Goal: Task Accomplishment & Management: Manage account settings

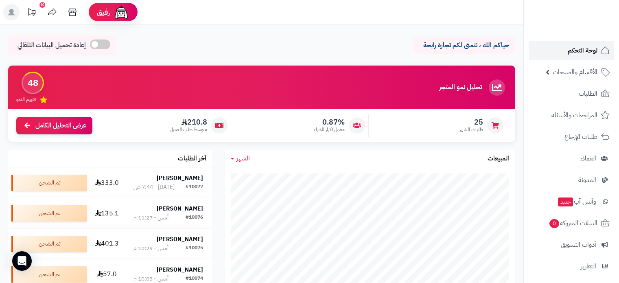
click at [581, 53] on span "لوحة التحكم" at bounding box center [583, 50] width 30 height 11
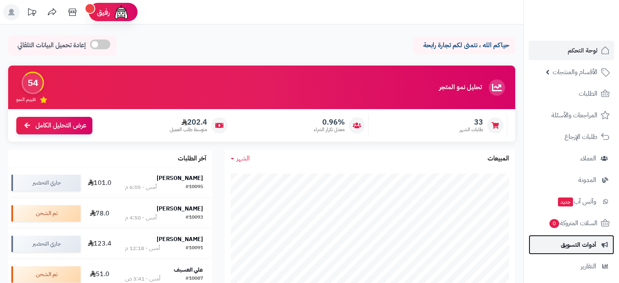
click at [579, 244] on span "أدوات التسويق" at bounding box center [578, 244] width 35 height 11
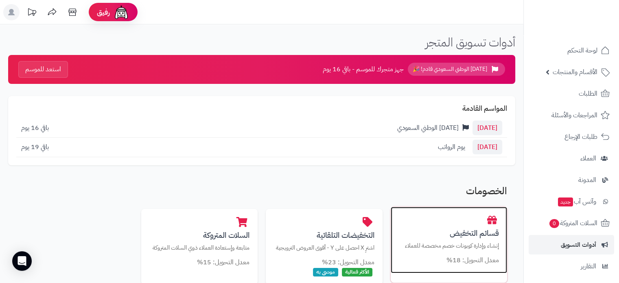
click at [472, 231] on h3 "قسائم التخفيض" at bounding box center [449, 233] width 100 height 9
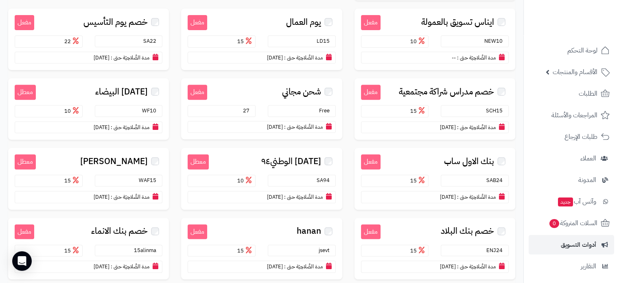
scroll to position [296, 0]
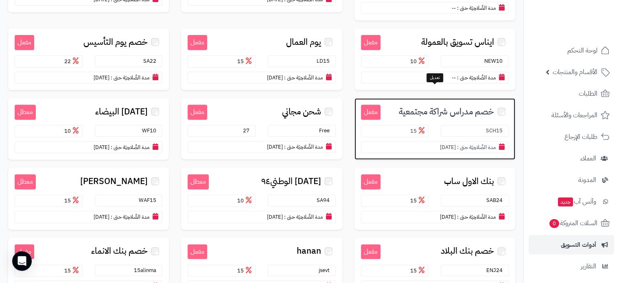
click at [488, 127] on small "SCH15" at bounding box center [496, 131] width 21 height 8
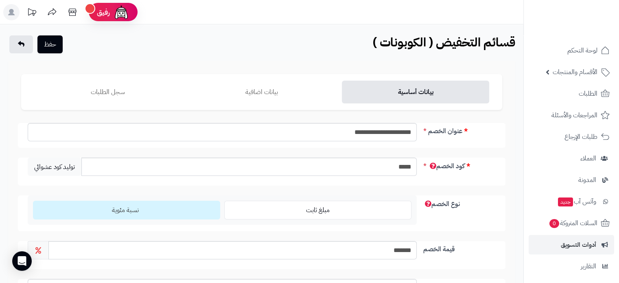
scroll to position [122, 0]
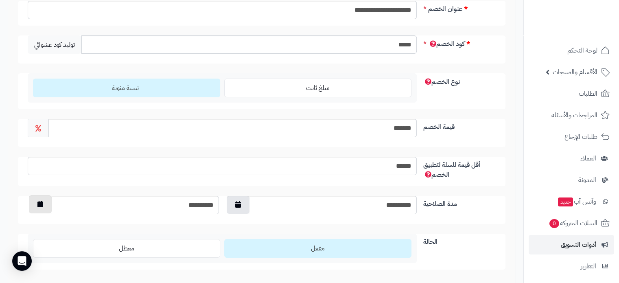
click at [44, 210] on button "button" at bounding box center [40, 204] width 23 height 18
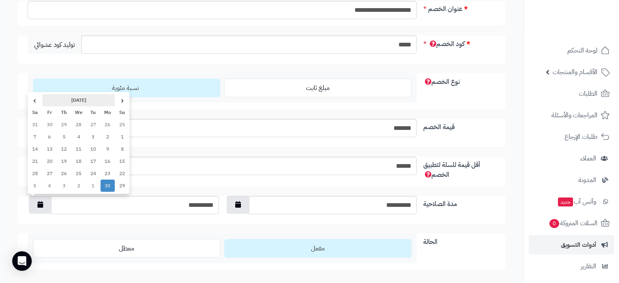
click at [68, 97] on th "June 2025" at bounding box center [78, 100] width 73 height 12
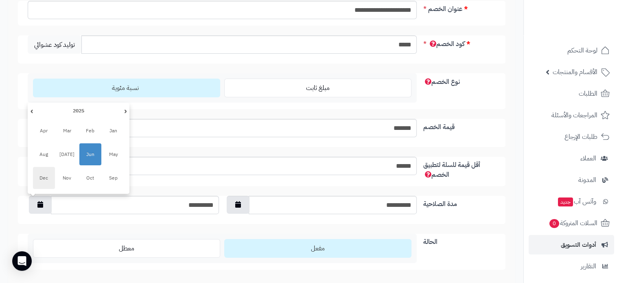
click at [43, 177] on span "Dec" at bounding box center [44, 178] width 22 height 22
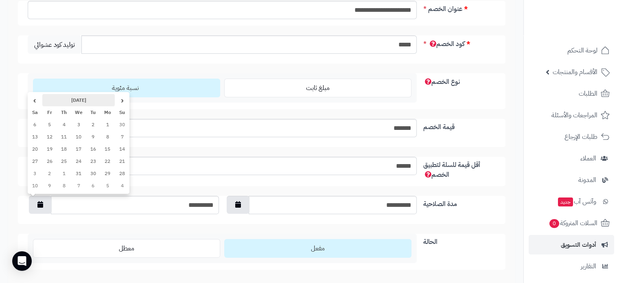
click at [77, 101] on th "December 2025" at bounding box center [78, 100] width 73 height 12
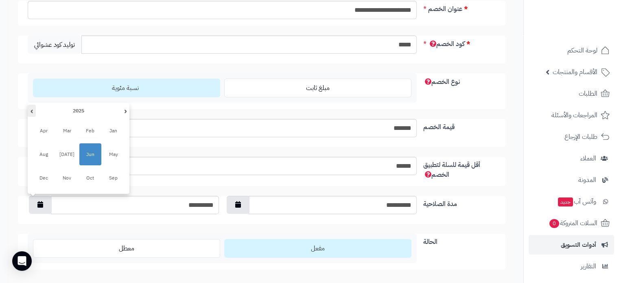
click at [35, 109] on th "›" at bounding box center [32, 111] width 8 height 12
click at [90, 155] on span "Jun" at bounding box center [90, 154] width 22 height 22
click at [106, 220] on div "**********" at bounding box center [261, 210] width 487 height 28
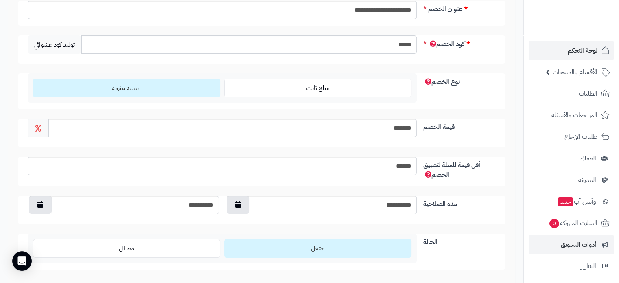
scroll to position [0, 0]
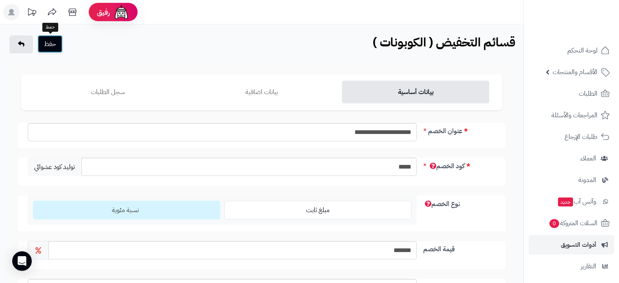
click at [58, 47] on button "حفظ" at bounding box center [49, 44] width 25 height 18
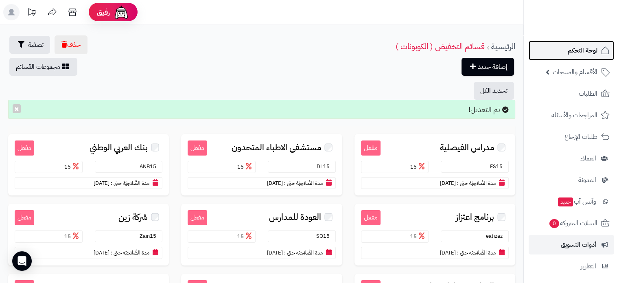
click at [583, 53] on span "لوحة التحكم" at bounding box center [583, 50] width 30 height 11
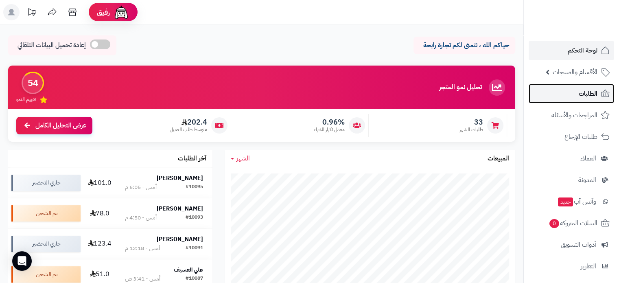
click at [589, 91] on span "الطلبات" at bounding box center [588, 93] width 19 height 11
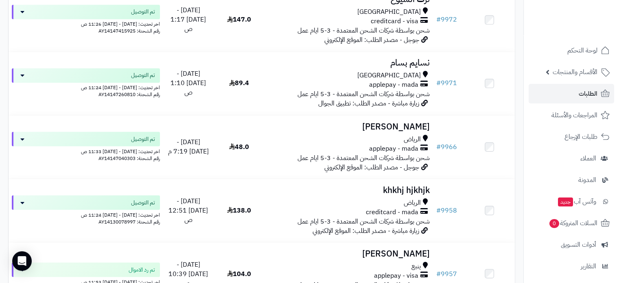
scroll to position [4475, 0]
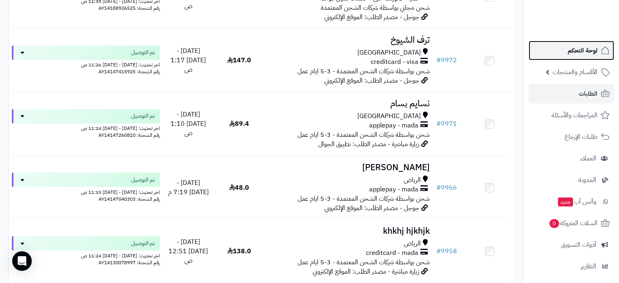
click at [576, 48] on span "لوحة التحكم" at bounding box center [583, 50] width 30 height 11
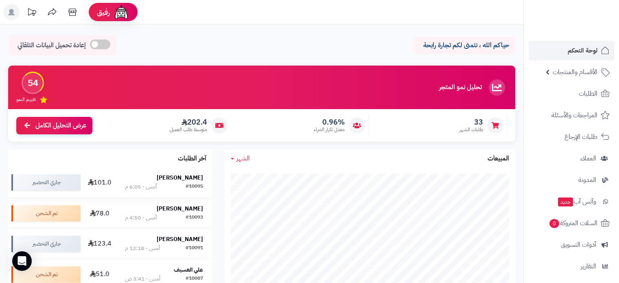
click at [187, 174] on strong "[PERSON_NAME]" at bounding box center [180, 177] width 46 height 9
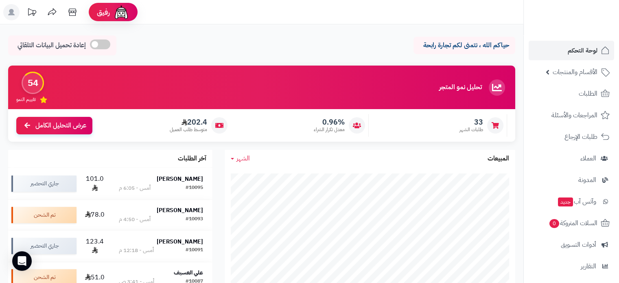
scroll to position [81, 0]
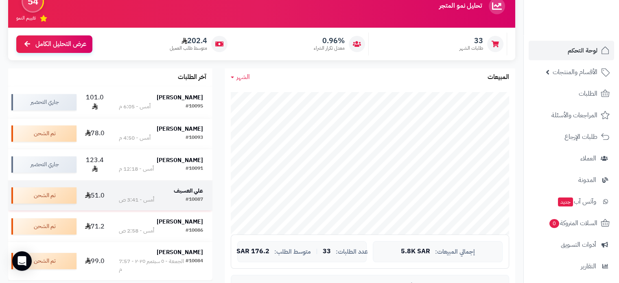
click at [186, 196] on div "#10087" at bounding box center [194, 200] width 17 height 8
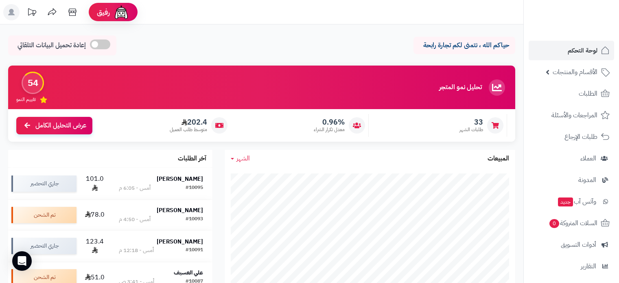
scroll to position [81, 0]
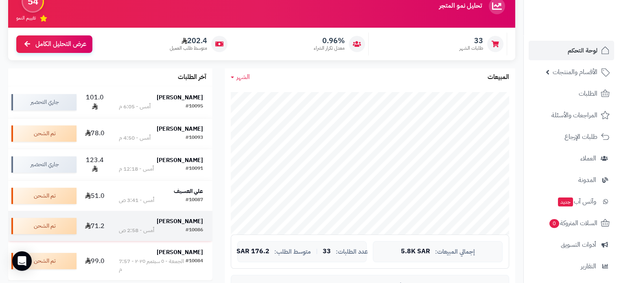
click at [190, 227] on div "#10086" at bounding box center [194, 230] width 17 height 8
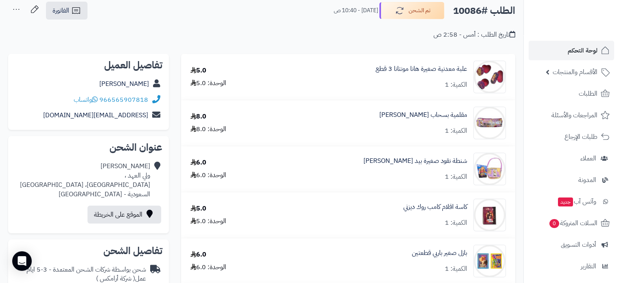
scroll to position [122, 0]
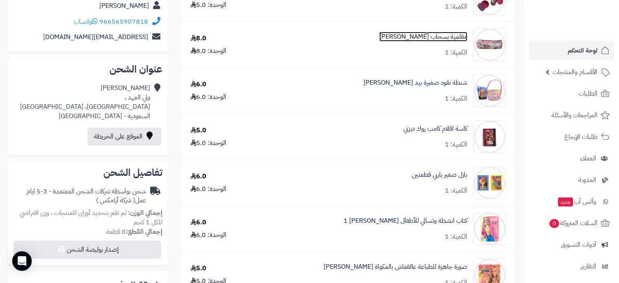
click at [441, 36] on link "مقلمية بسحاب هانا مونتانا" at bounding box center [423, 36] width 88 height 9
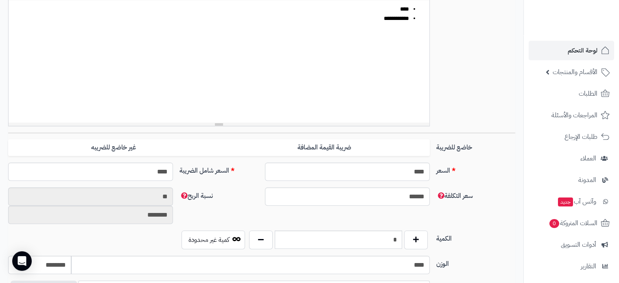
scroll to position [244, 0]
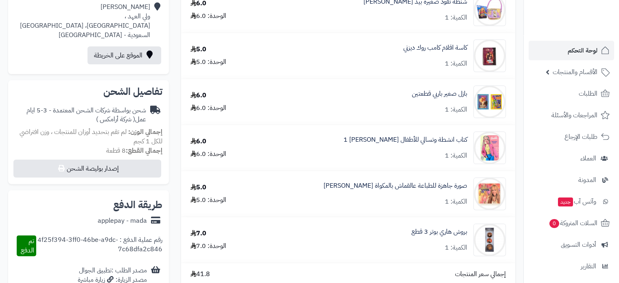
scroll to position [203, 0]
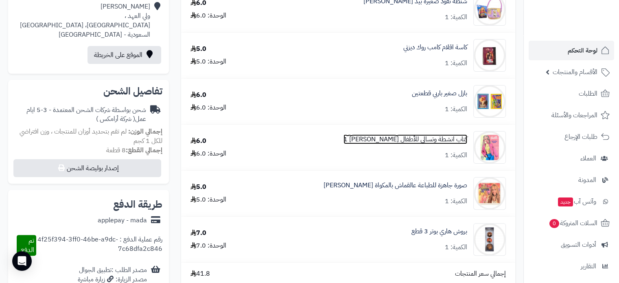
click at [420, 141] on link "كتاب انشطة وتسالي للأطفال [PERSON_NAME] 1" at bounding box center [405, 139] width 124 height 9
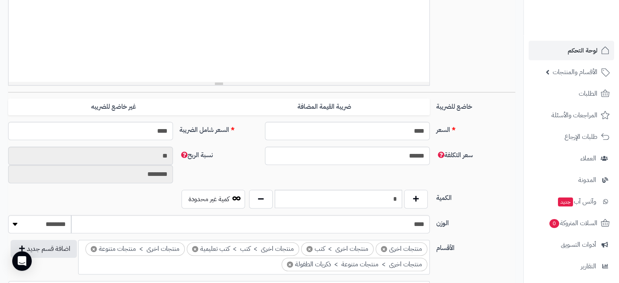
scroll to position [285, 0]
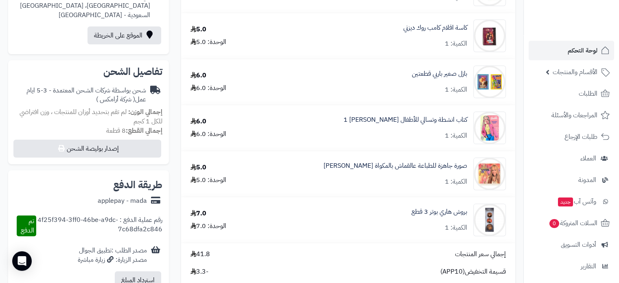
scroll to position [325, 0]
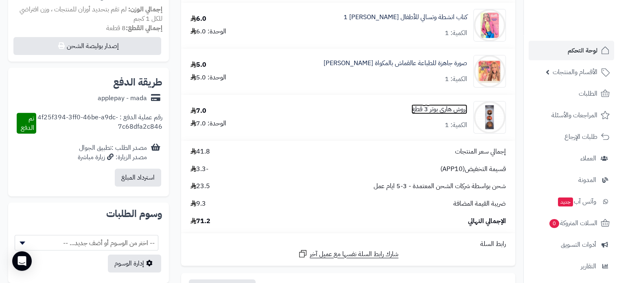
click at [450, 108] on link "بروش هاري بوتر 3 قطع" at bounding box center [439, 109] width 56 height 9
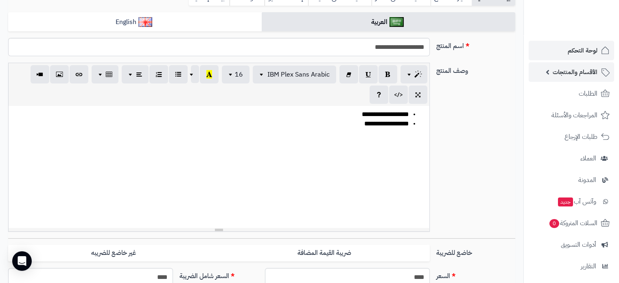
scroll to position [122, 0]
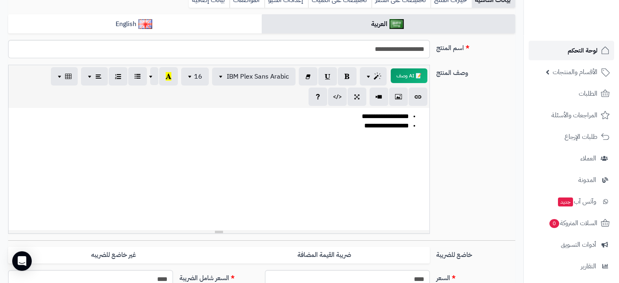
click at [584, 46] on span "لوحة التحكم" at bounding box center [583, 50] width 30 height 11
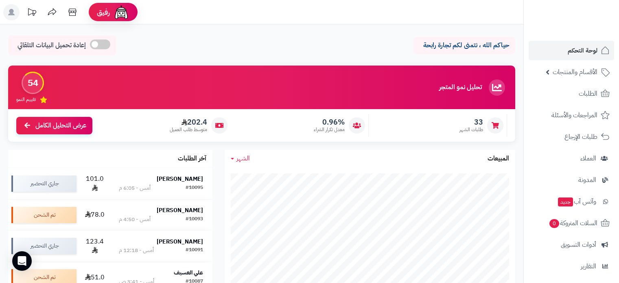
scroll to position [122, 0]
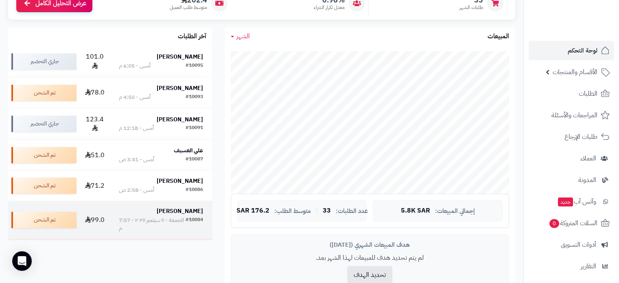
click at [181, 211] on strong "[PERSON_NAME]" at bounding box center [180, 211] width 46 height 9
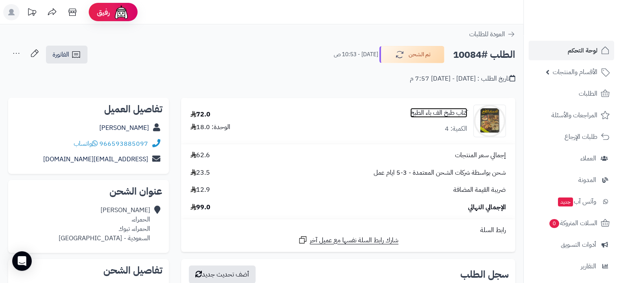
click at [439, 114] on link "كتاب طبخ الف باء الطبخ" at bounding box center [438, 112] width 57 height 9
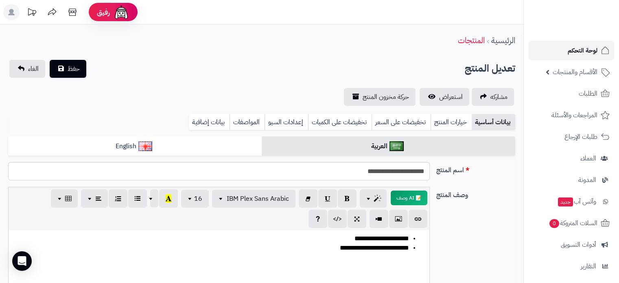
click at [586, 49] on span "لوحة التحكم" at bounding box center [583, 50] width 30 height 11
